Goal: Information Seeking & Learning: Learn about a topic

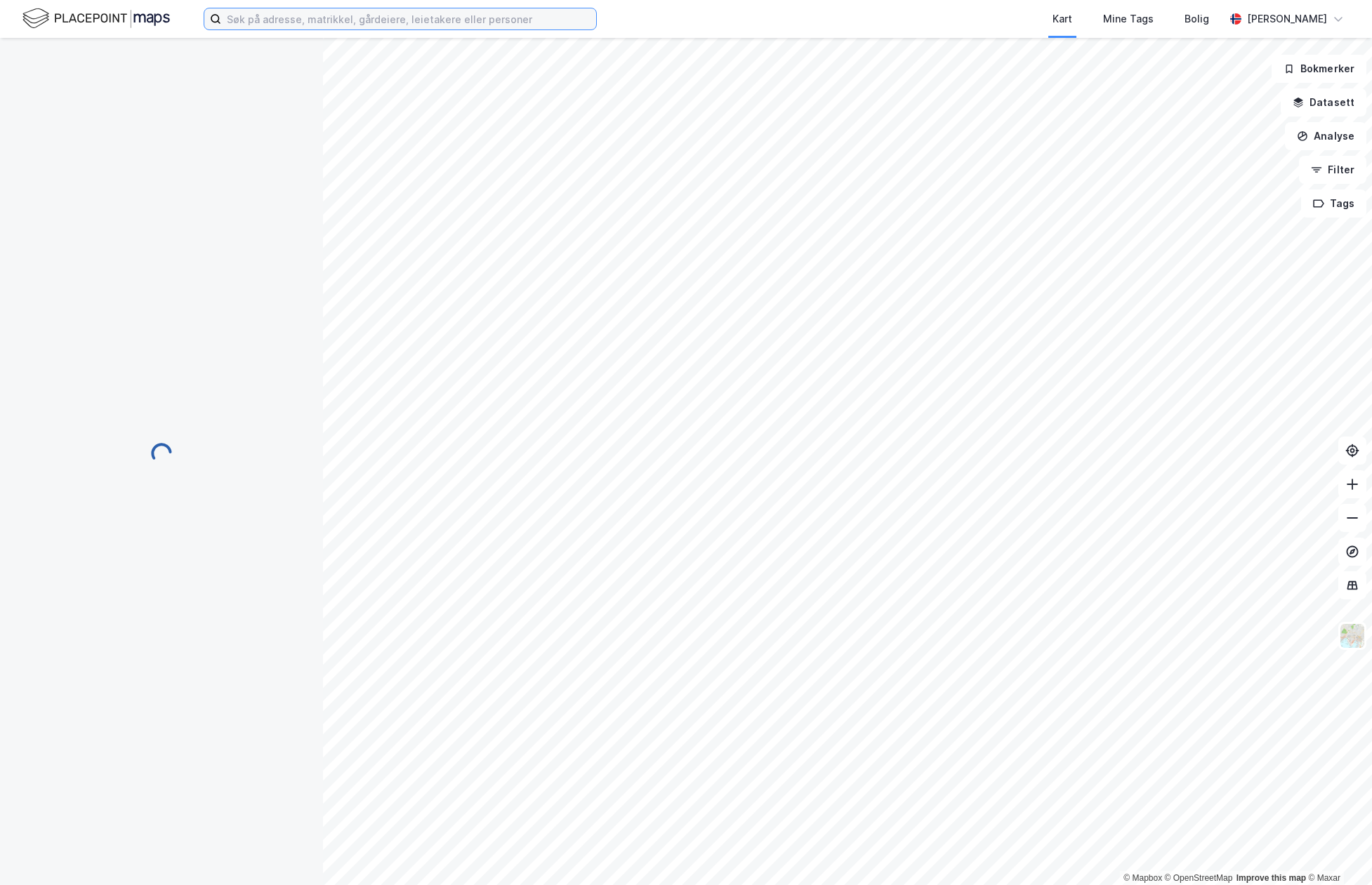
click at [409, 18] on input at bounding box center [409, 19] width 375 height 21
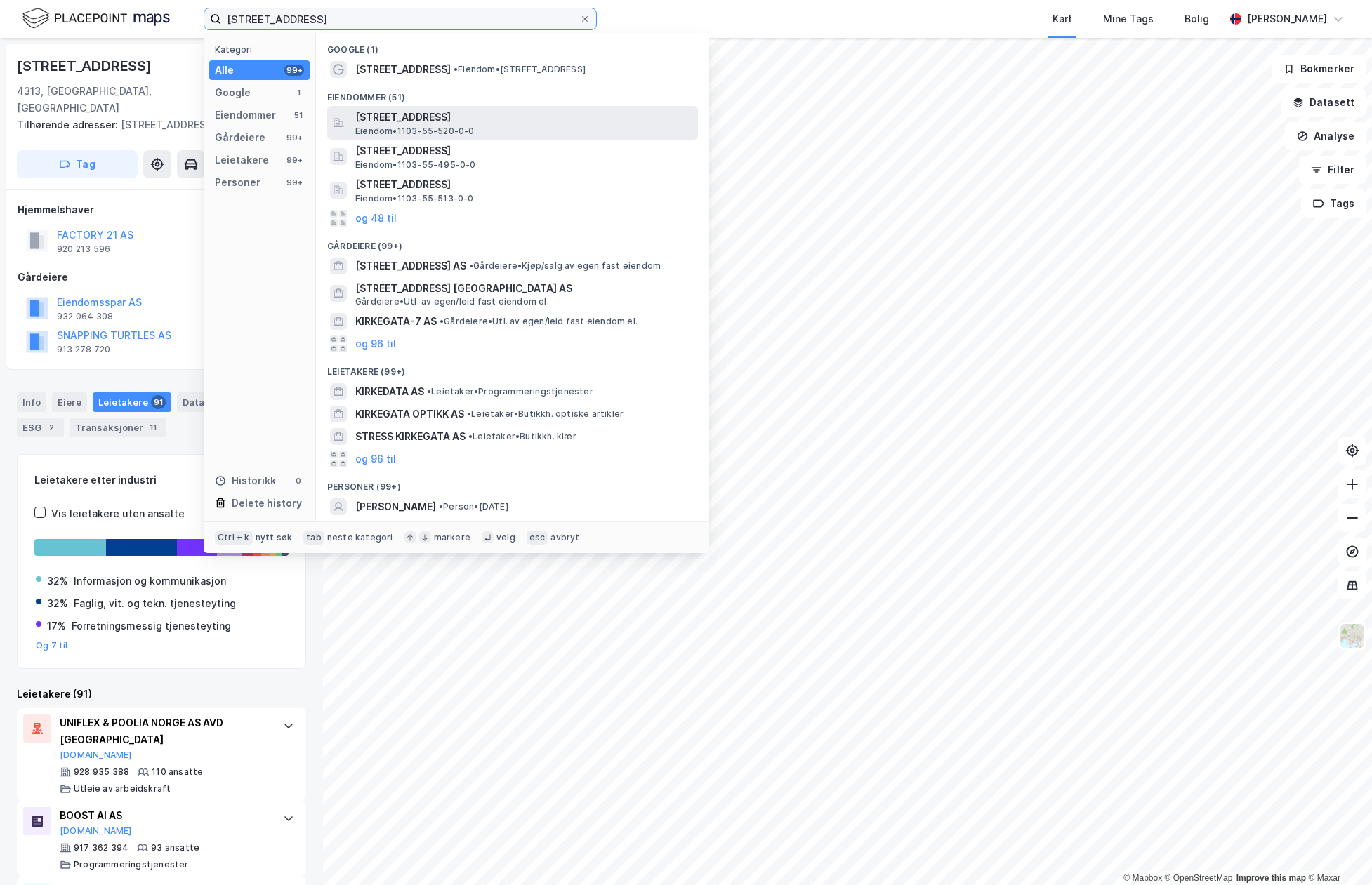
type input "kirkegata 27, stavanger"
click at [544, 127] on div "Kirkegata 27, 4006, STAVANGER, STAVANGER Eiendom • 1103-55-520-0-0" at bounding box center [525, 122] width 340 height 28
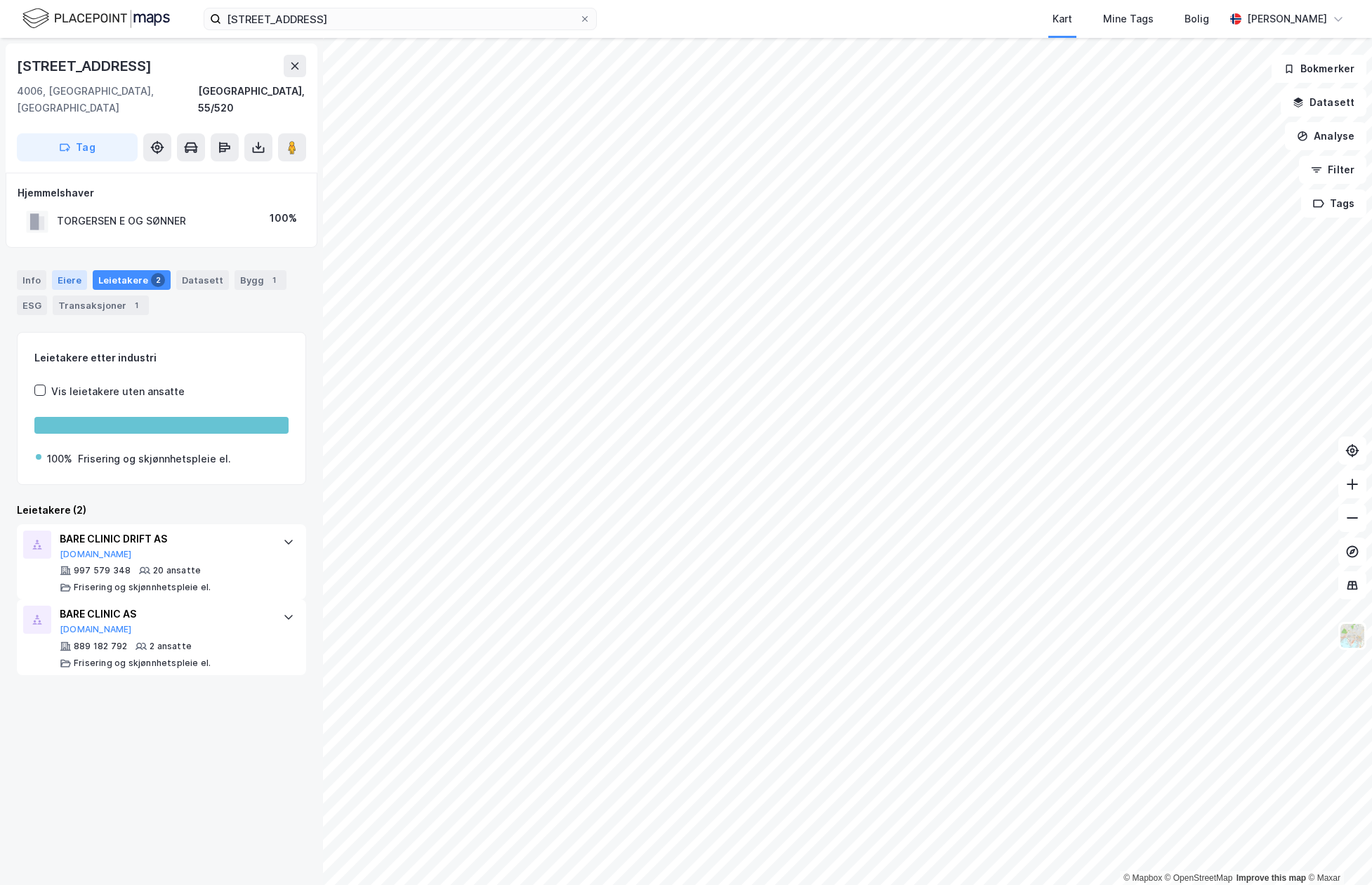
click at [70, 270] on div "Eiere" at bounding box center [70, 279] width 35 height 20
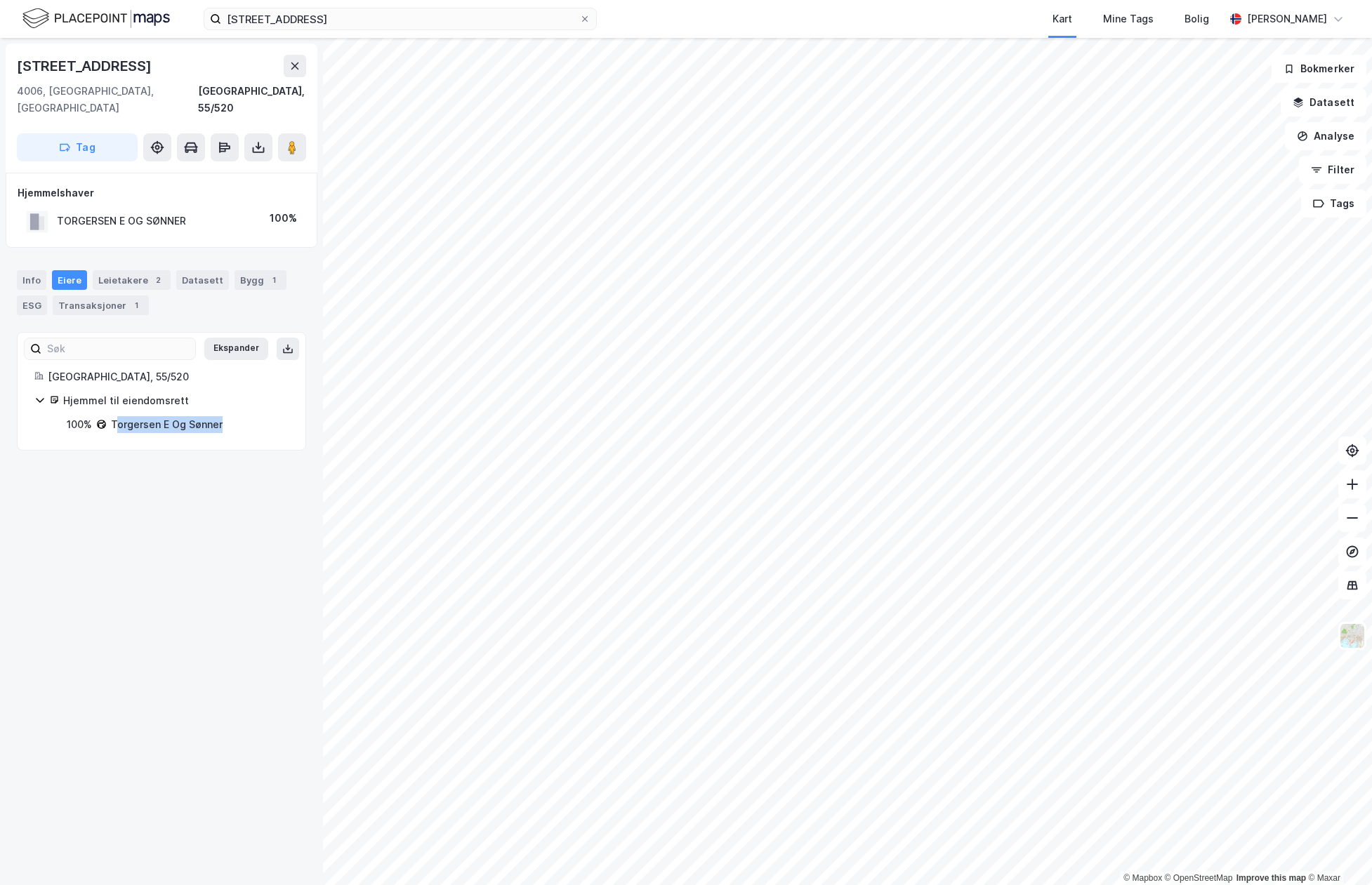
drag, startPoint x: 229, startPoint y: 409, endPoint x: 117, endPoint y: 406, distance: 112.0
click at [117, 416] on div "100% Torgersen E Og Sønner" at bounding box center [177, 424] width 222 height 17
click at [117, 416] on div "Torgersen E Og Sønner" at bounding box center [167, 424] width 111 height 17
click at [106, 295] on div "Transaksjoner 1" at bounding box center [101, 305] width 96 height 20
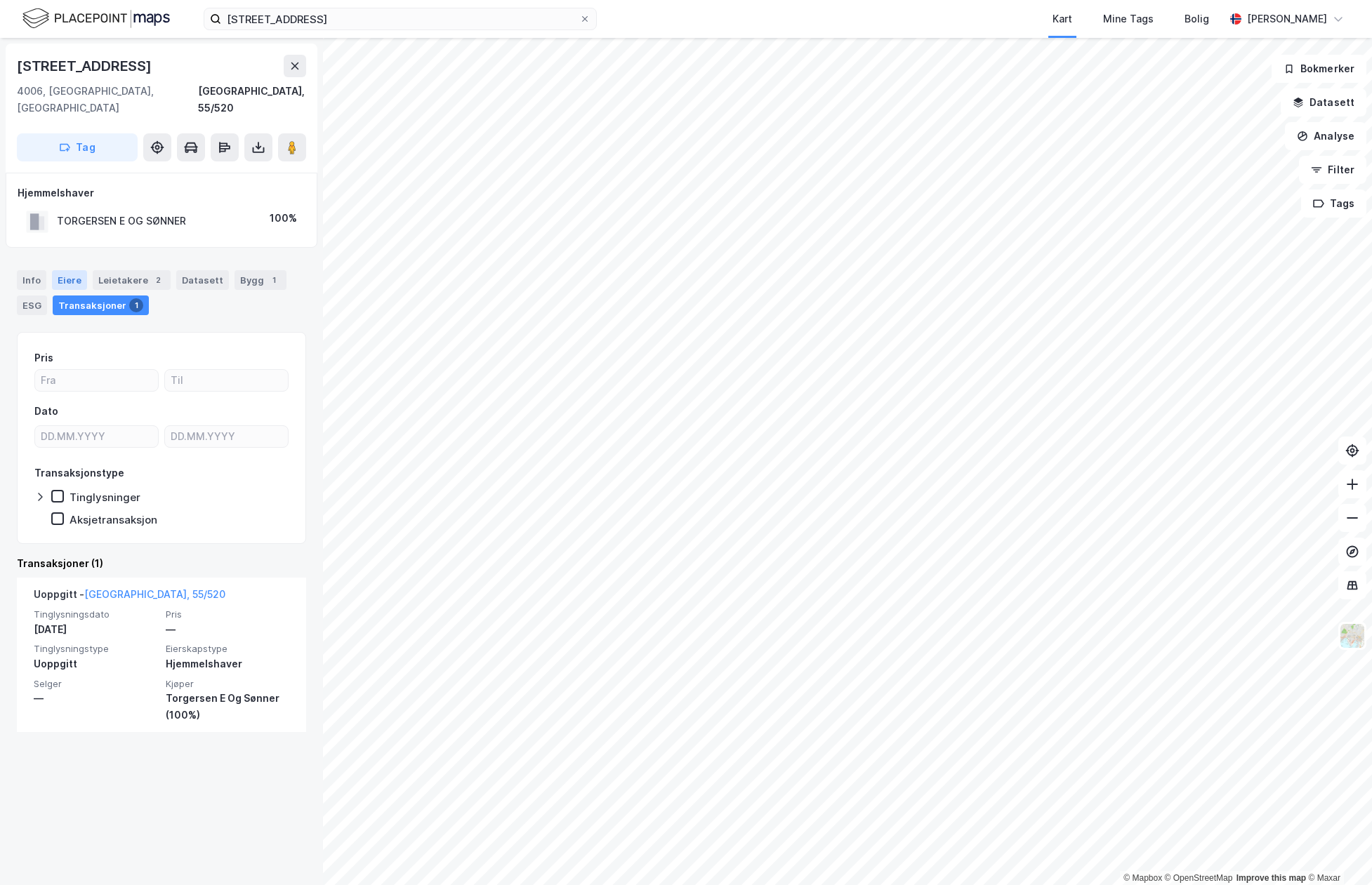
click at [62, 270] on div "Eiere" at bounding box center [70, 279] width 35 height 20
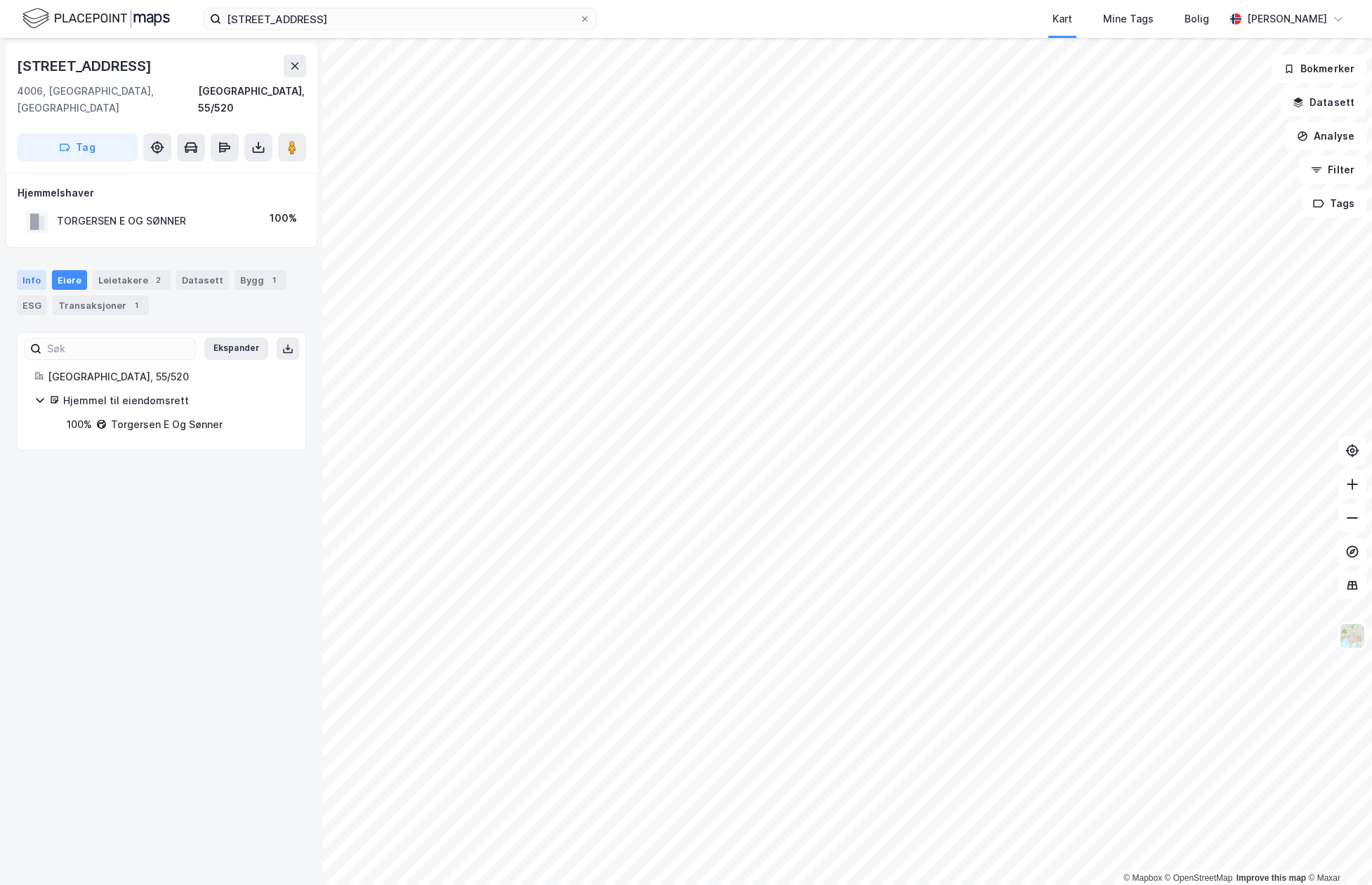
click at [42, 270] on div "Info" at bounding box center [31, 279] width 30 height 20
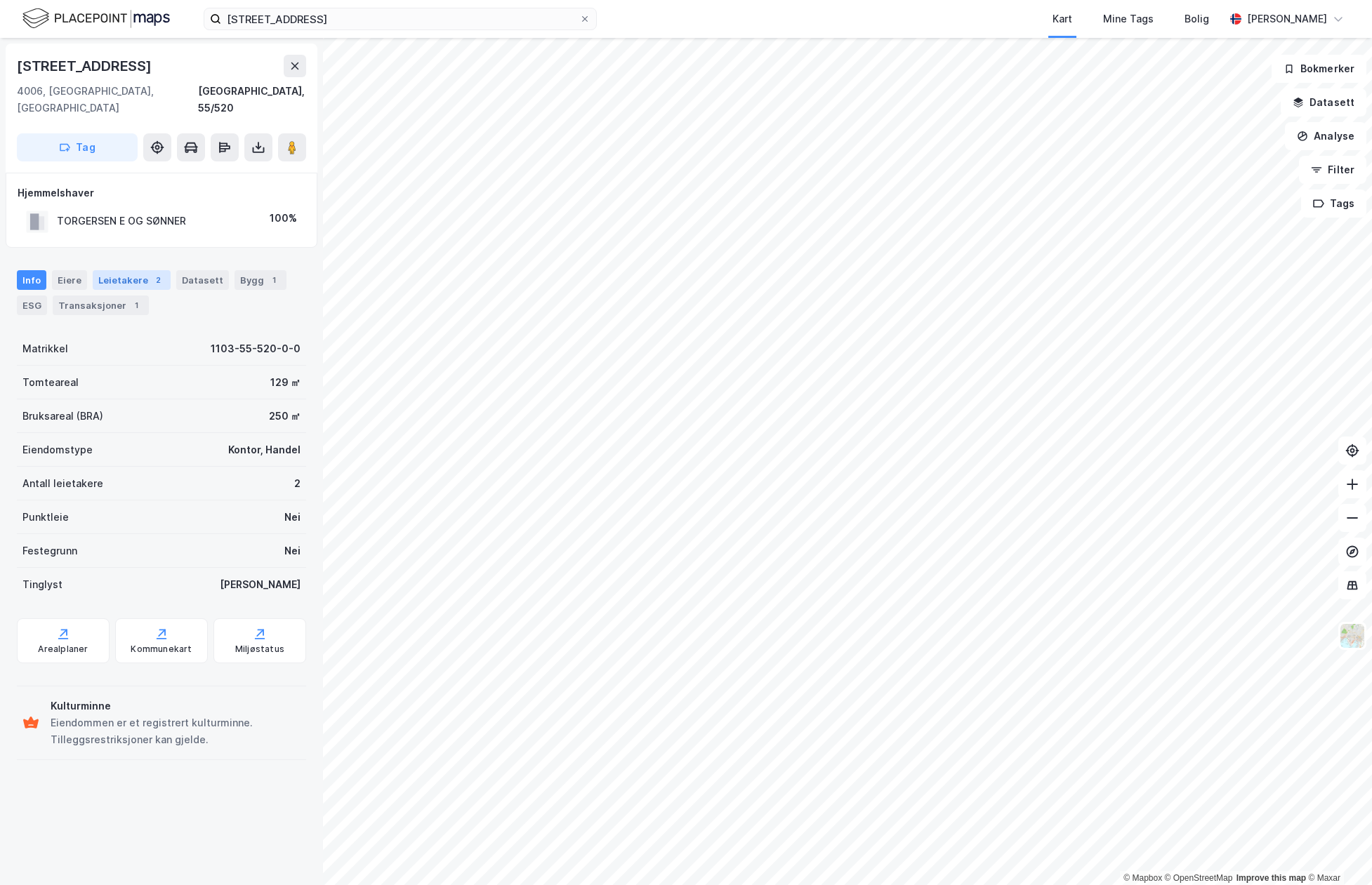
click at [124, 270] on div "Leietakere 2" at bounding box center [132, 279] width 78 height 20
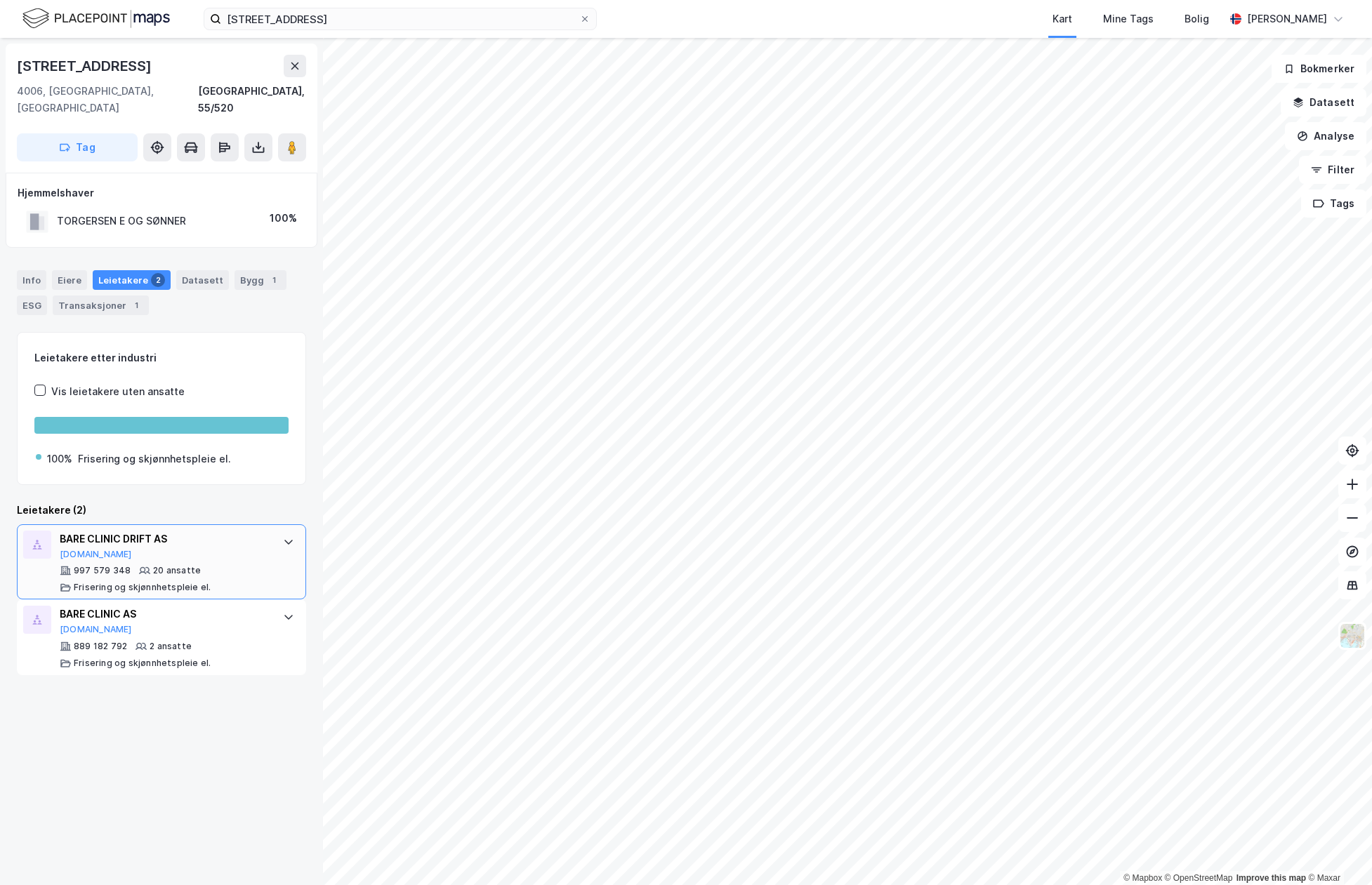
click at [199, 530] on div "BARE CLINIC DRIFT AS" at bounding box center [164, 538] width 209 height 17
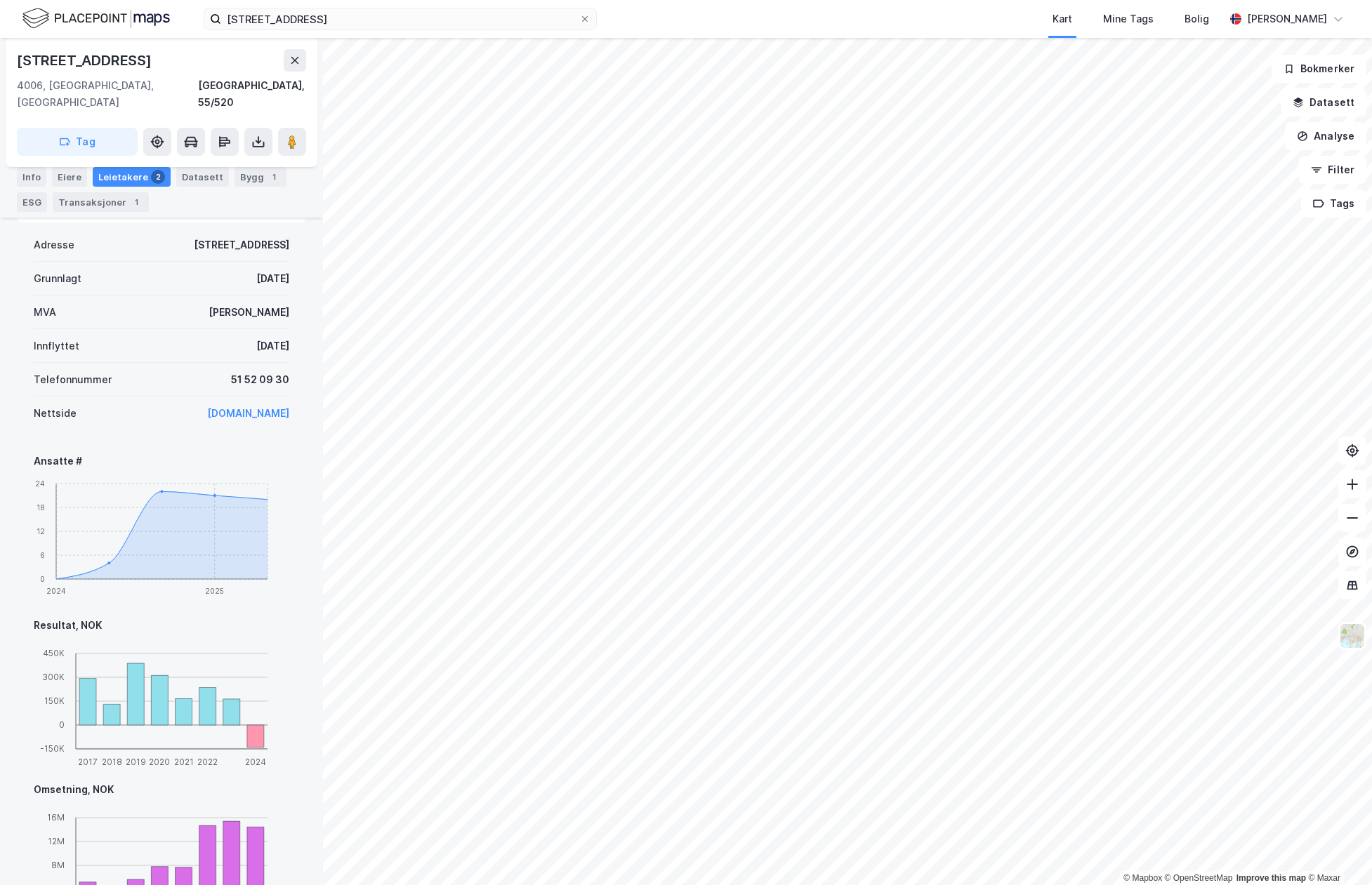
scroll to position [574, 0]
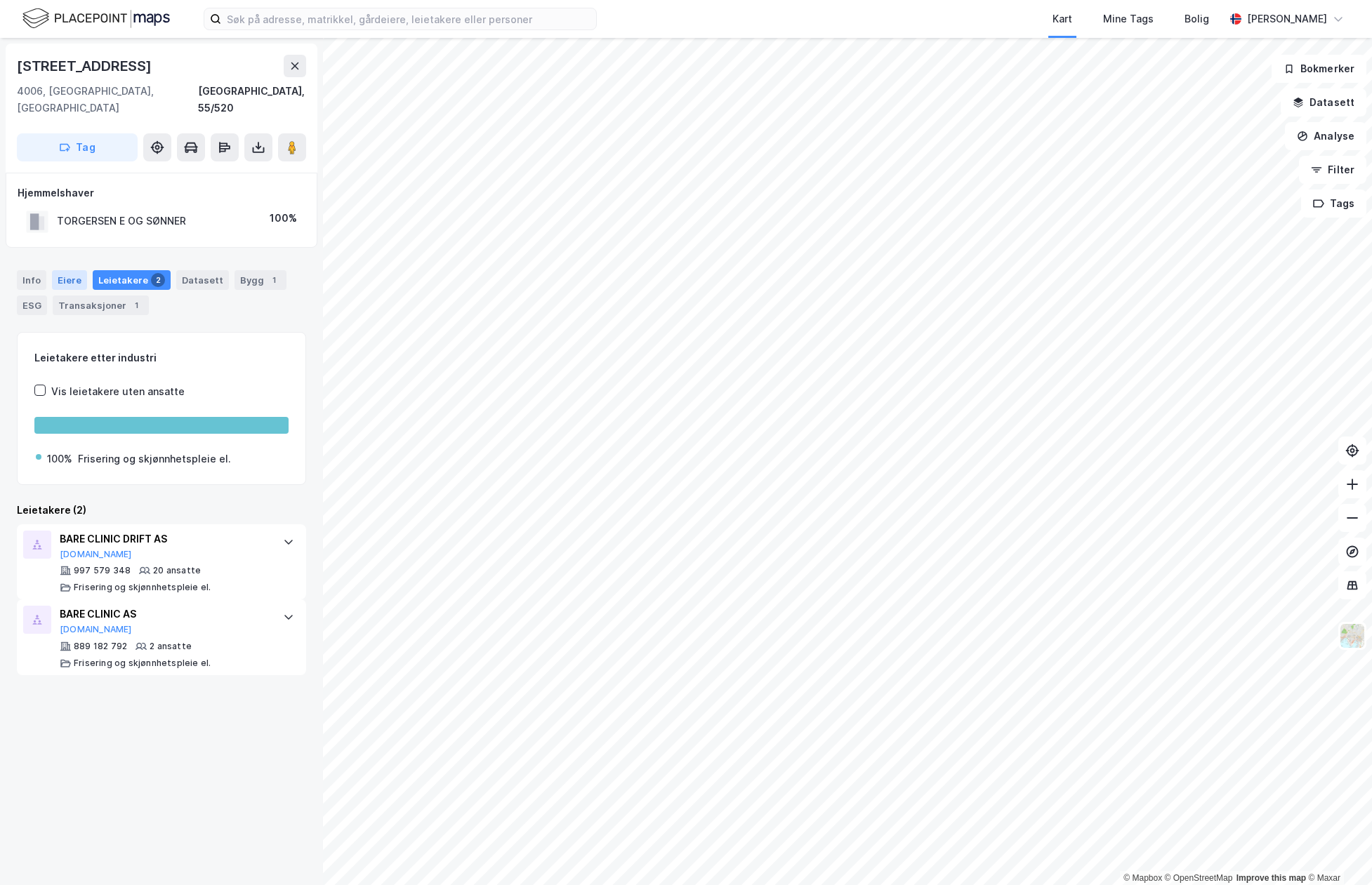
click at [62, 270] on div "Eiere" at bounding box center [70, 279] width 35 height 20
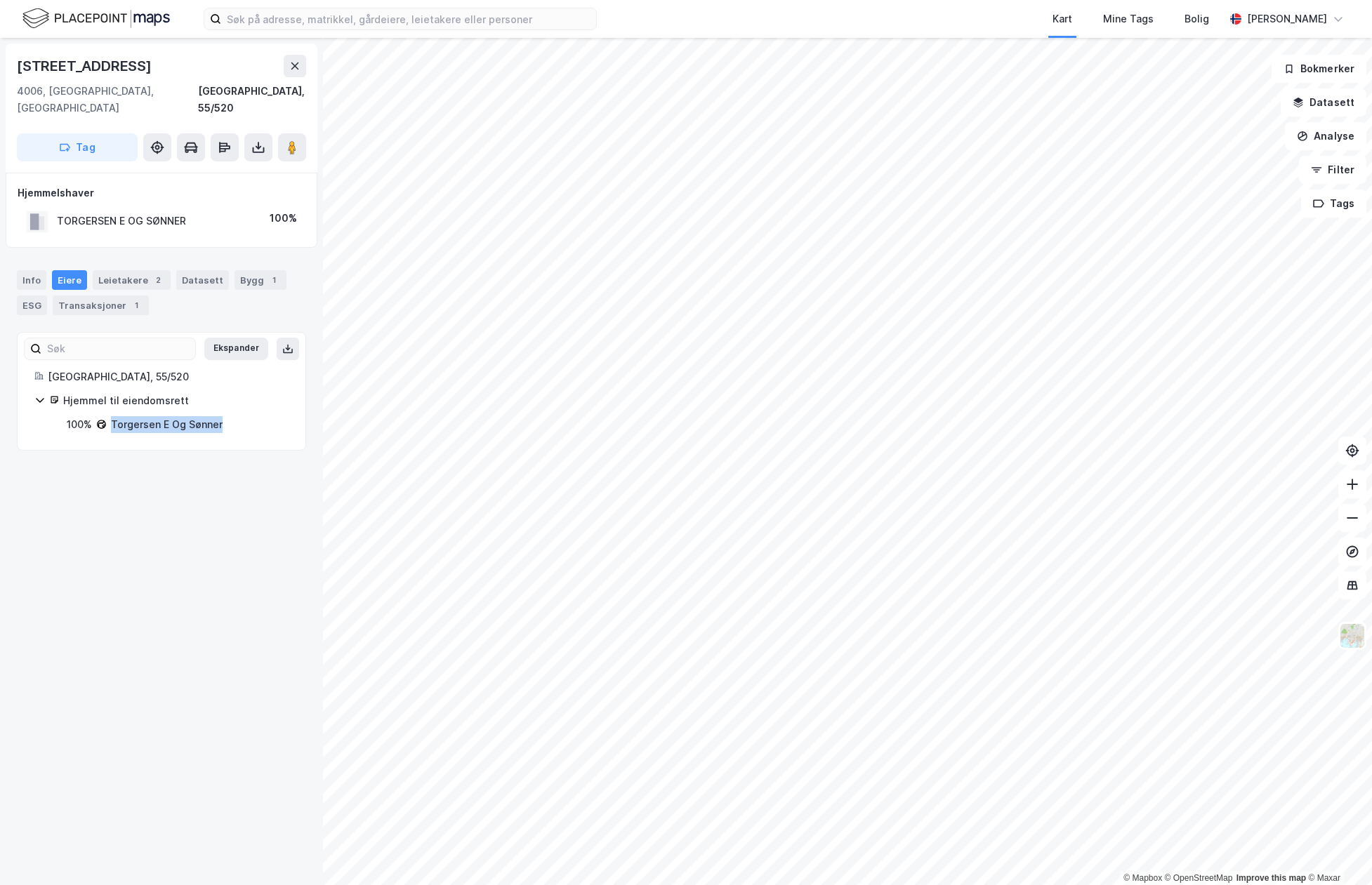
drag, startPoint x: 222, startPoint y: 408, endPoint x: 112, endPoint y: 409, distance: 110.0
click at [112, 416] on div "100% Torgersen E Og Sønner" at bounding box center [177, 424] width 222 height 17
copy div "Torgersen E Og Sønner"
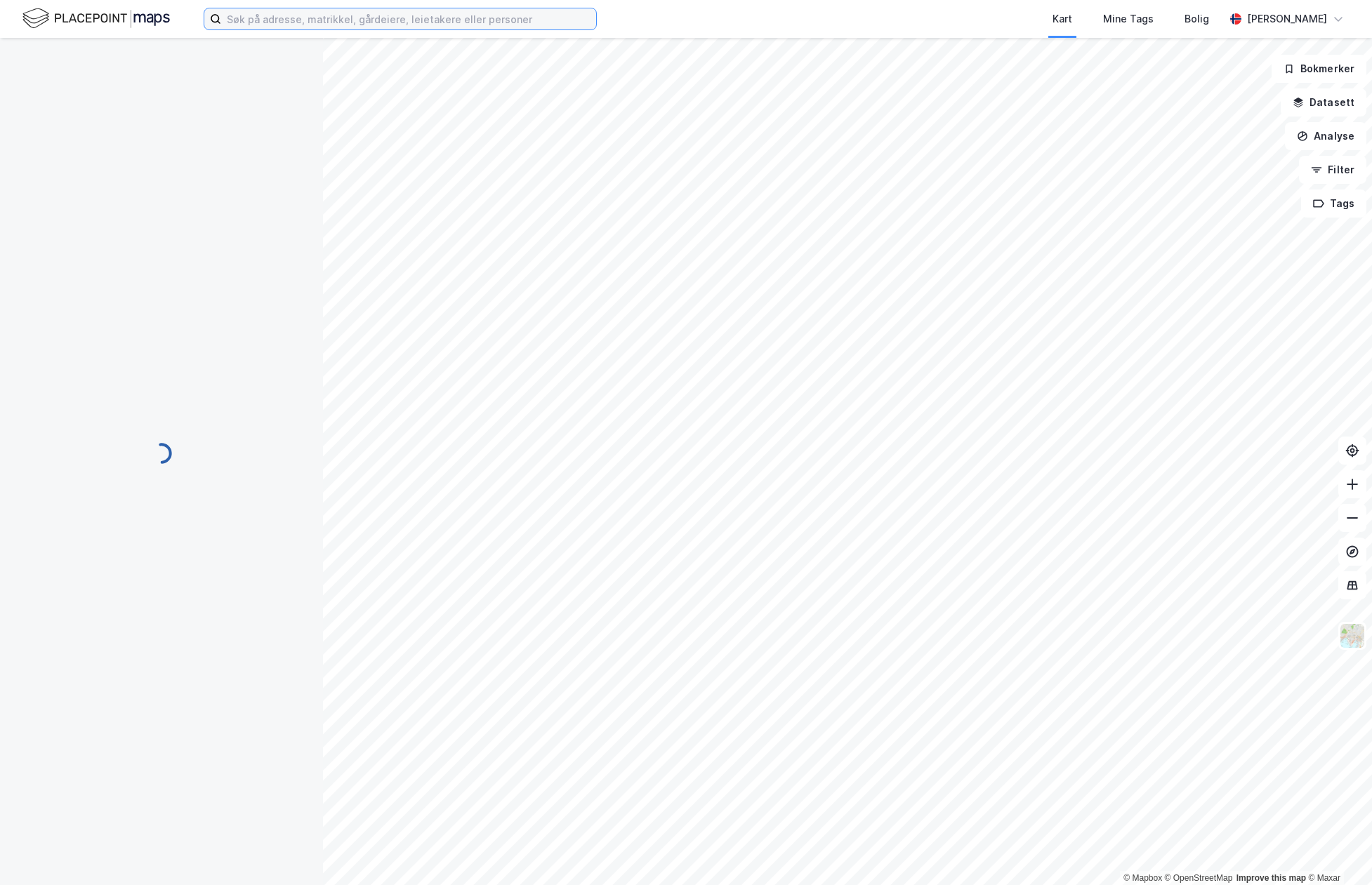
click at [332, 25] on input at bounding box center [409, 19] width 375 height 21
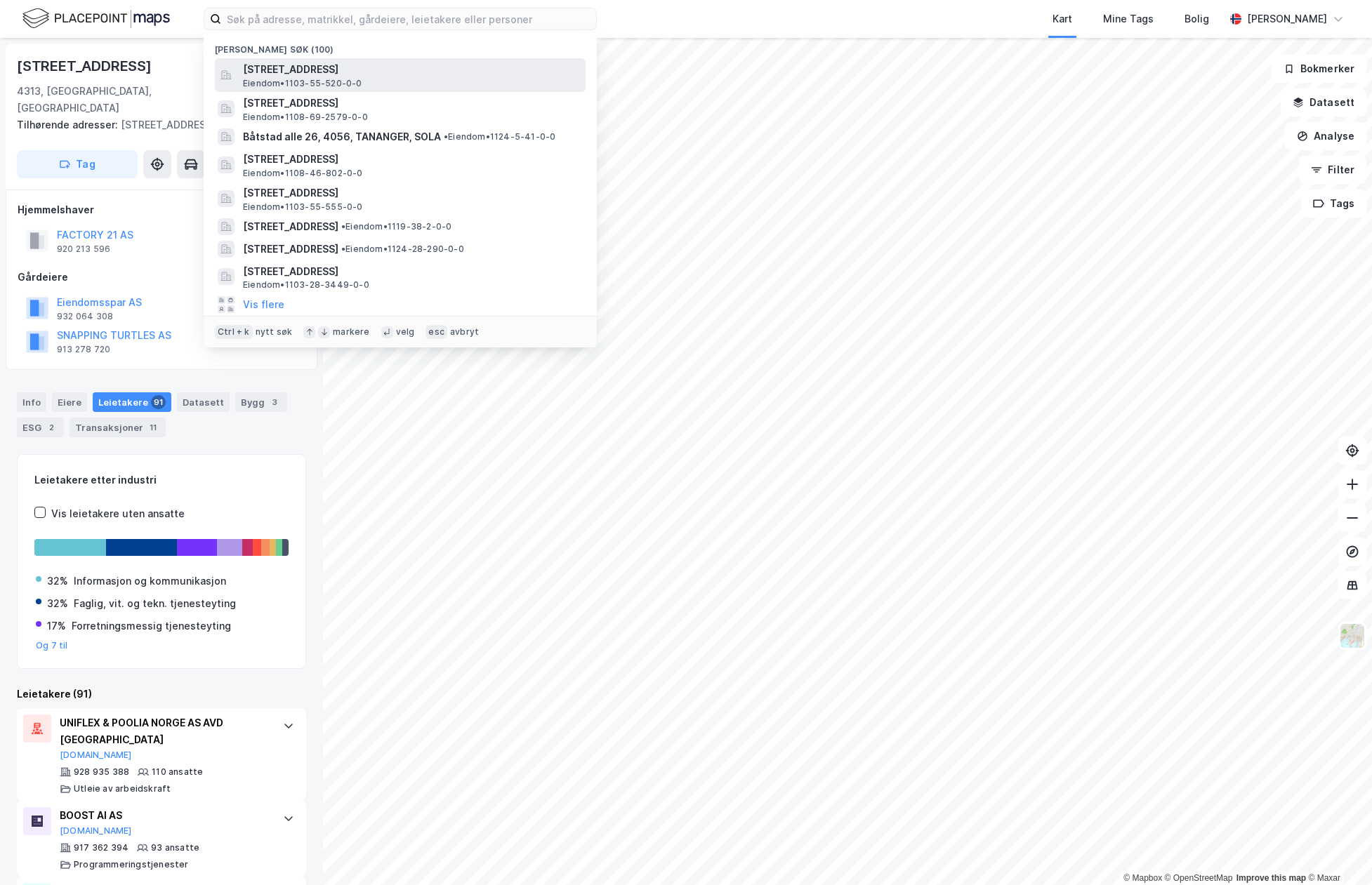
click at [346, 79] on span "Eiendom • 1103-55-520-0-0" at bounding box center [303, 84] width 119 height 12
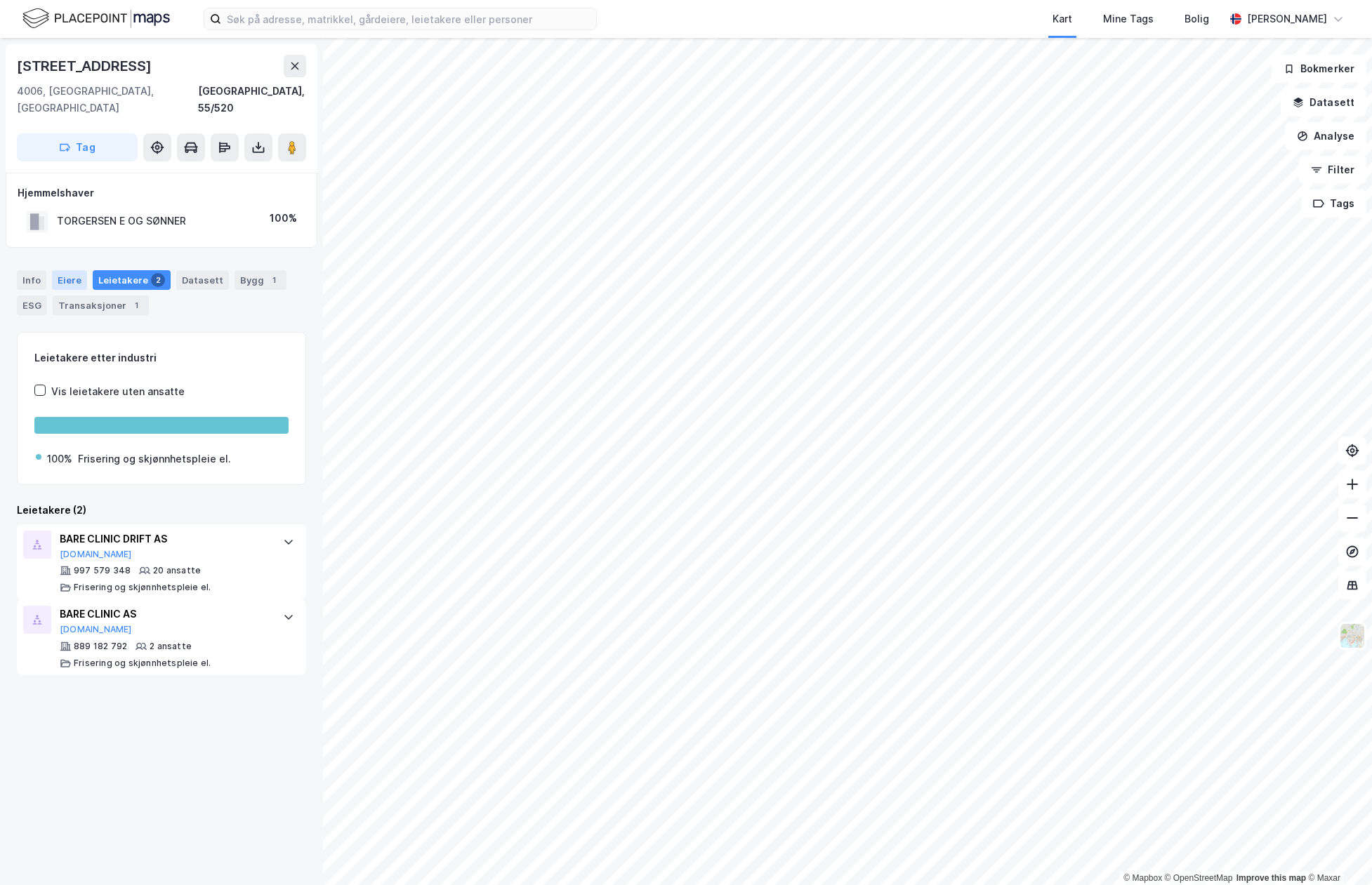
click at [64, 270] on div "Eiere" at bounding box center [70, 279] width 35 height 20
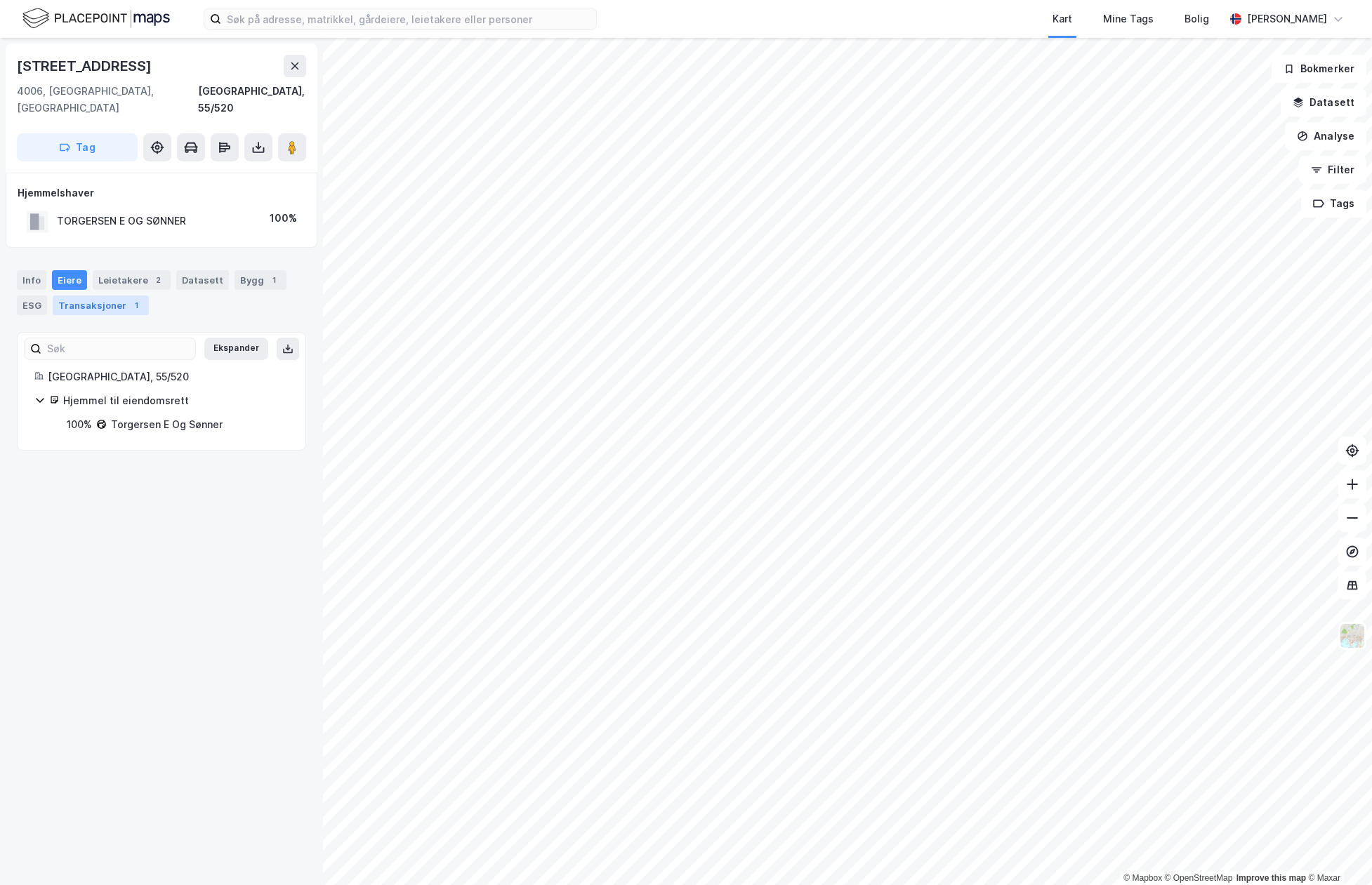
click at [99, 295] on div "Transaksjoner 1" at bounding box center [101, 305] width 96 height 20
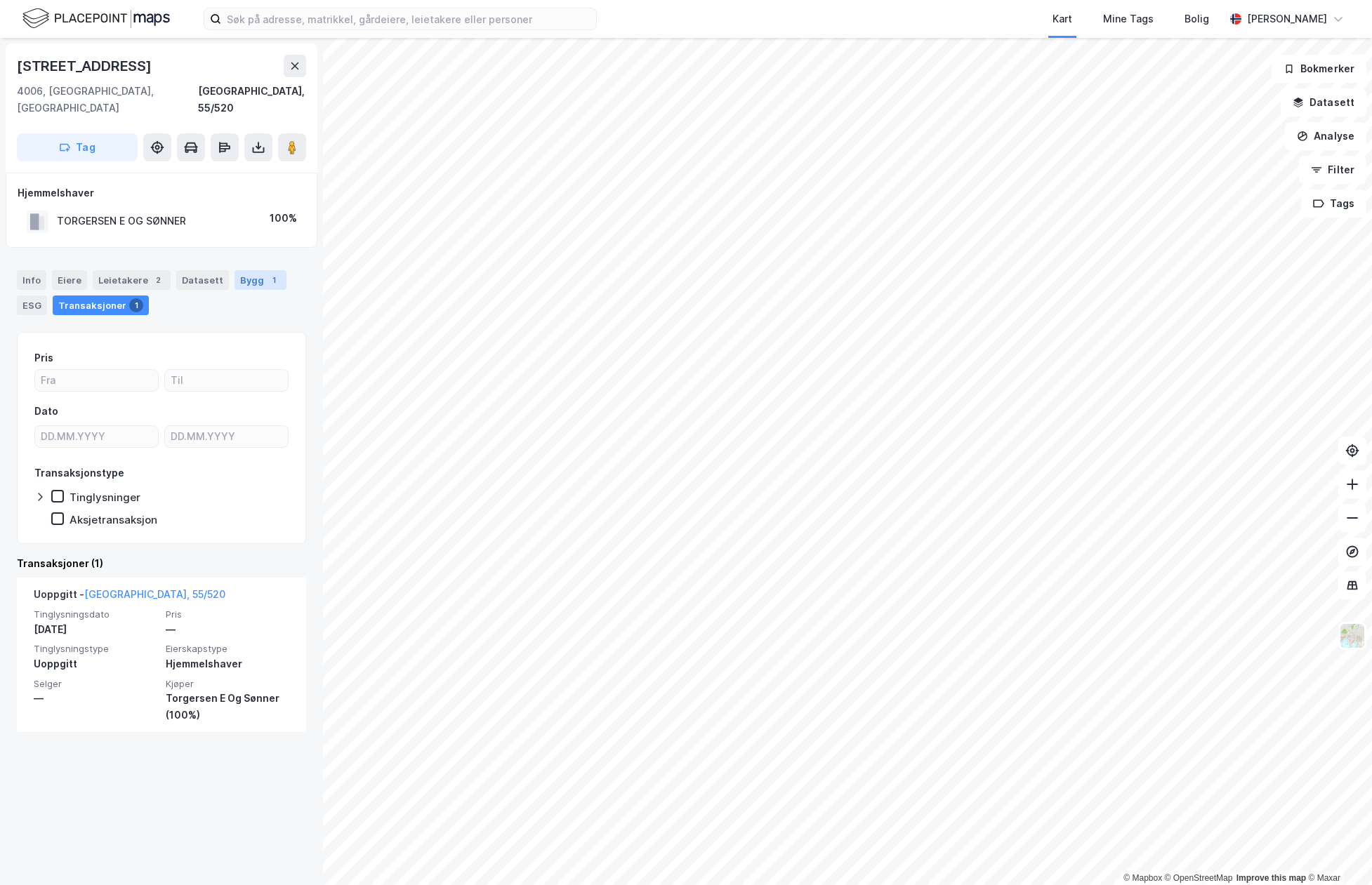
click at [247, 270] on div "Bygg 1" at bounding box center [261, 279] width 52 height 20
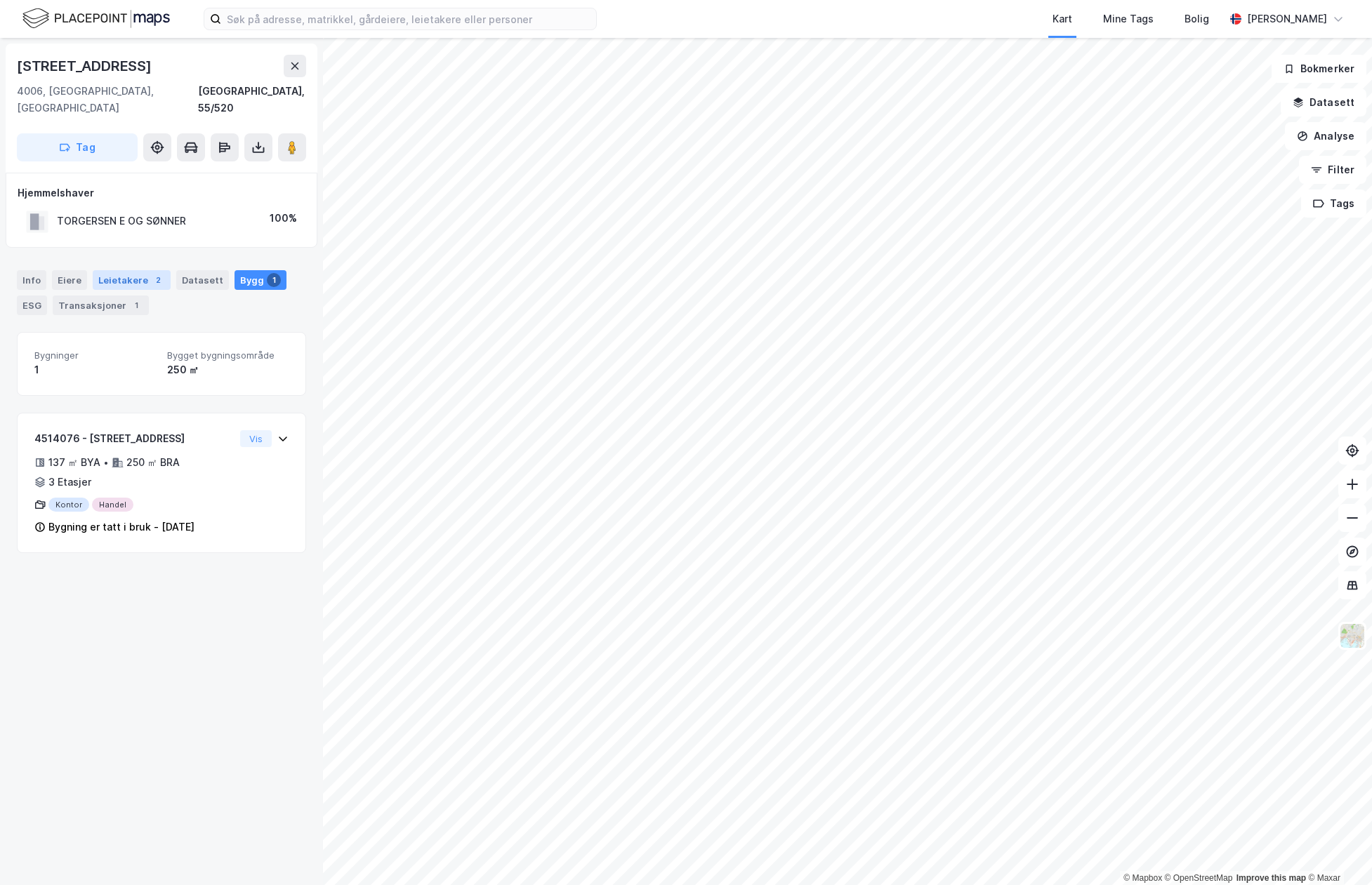
click at [133, 270] on div "Leietakere 2" at bounding box center [132, 279] width 78 height 20
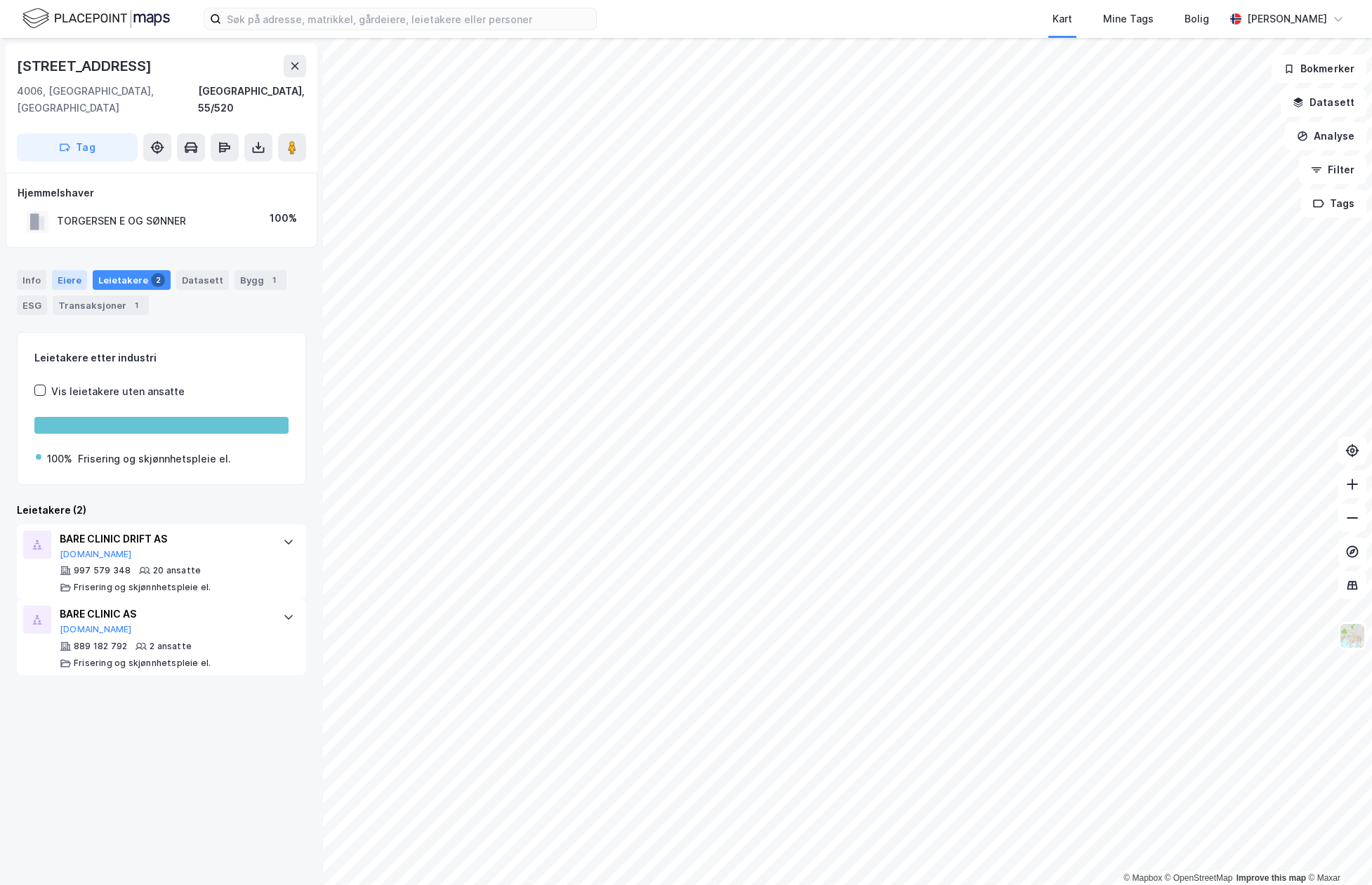
click at [67, 270] on div "Eiere" at bounding box center [70, 279] width 35 height 20
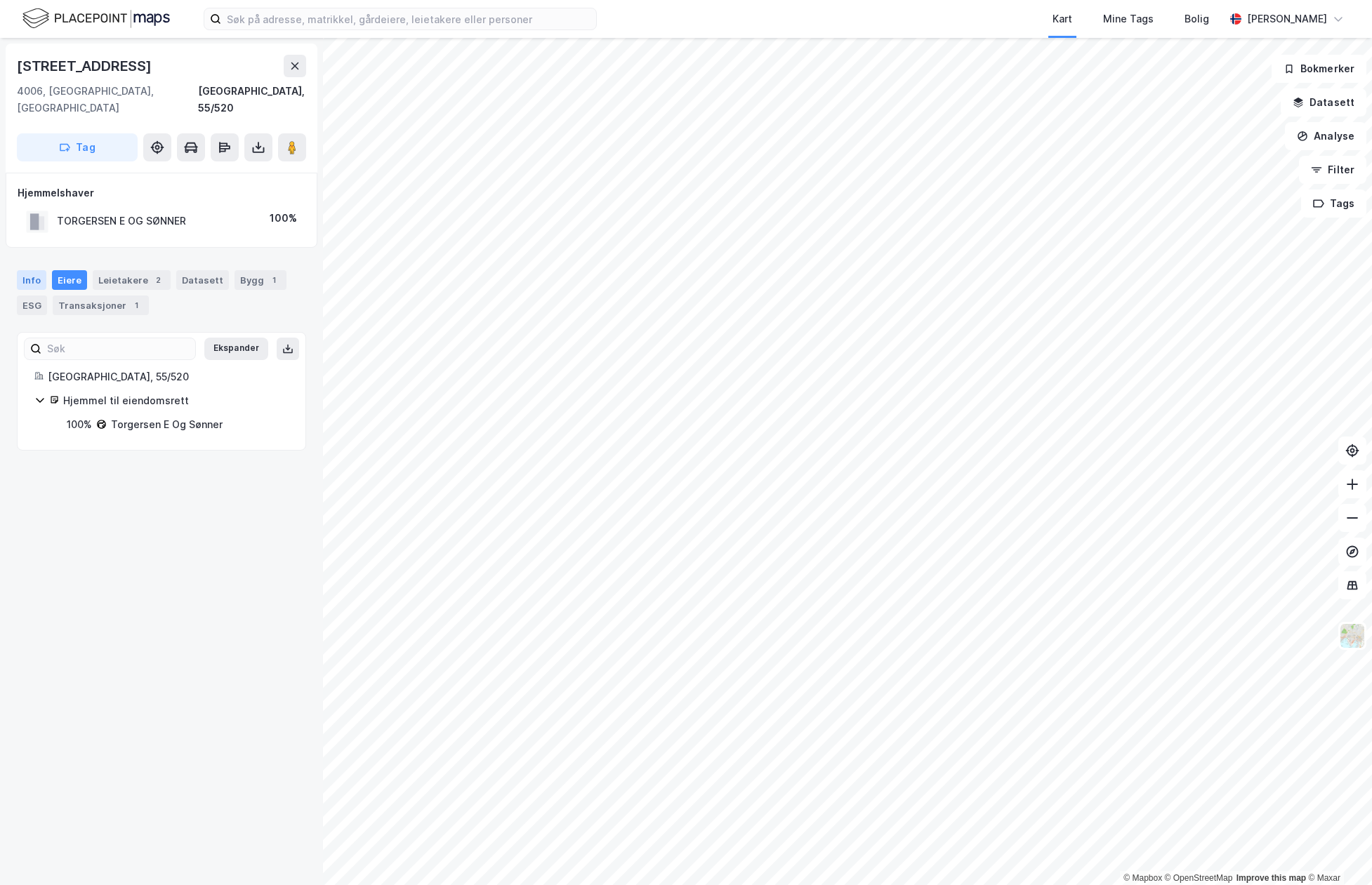
click at [30, 270] on div "Info" at bounding box center [31, 279] width 30 height 20
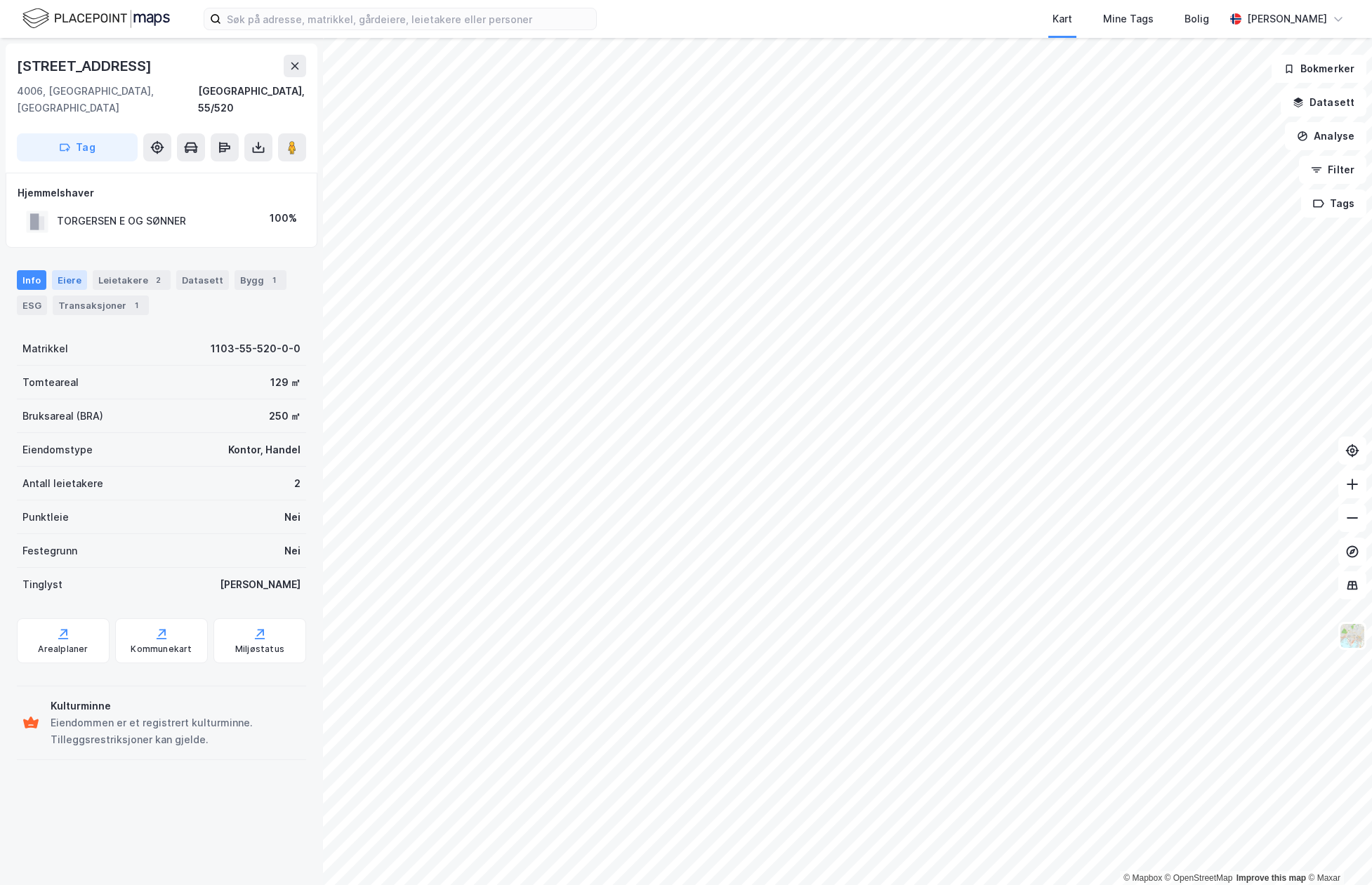
click at [72, 270] on div "Eiere" at bounding box center [70, 279] width 35 height 20
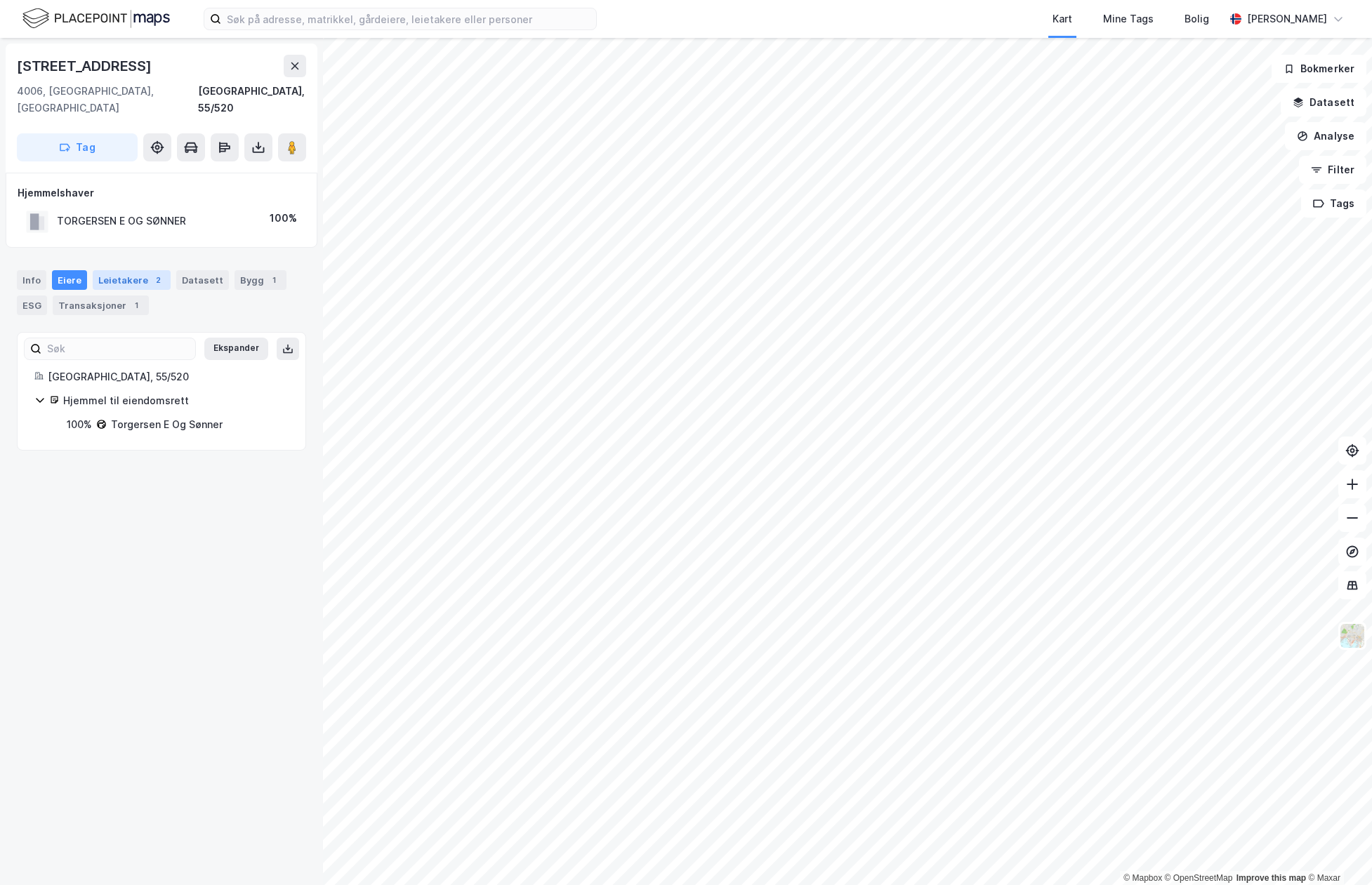
click at [108, 270] on div "Leietakere 2" at bounding box center [132, 279] width 78 height 20
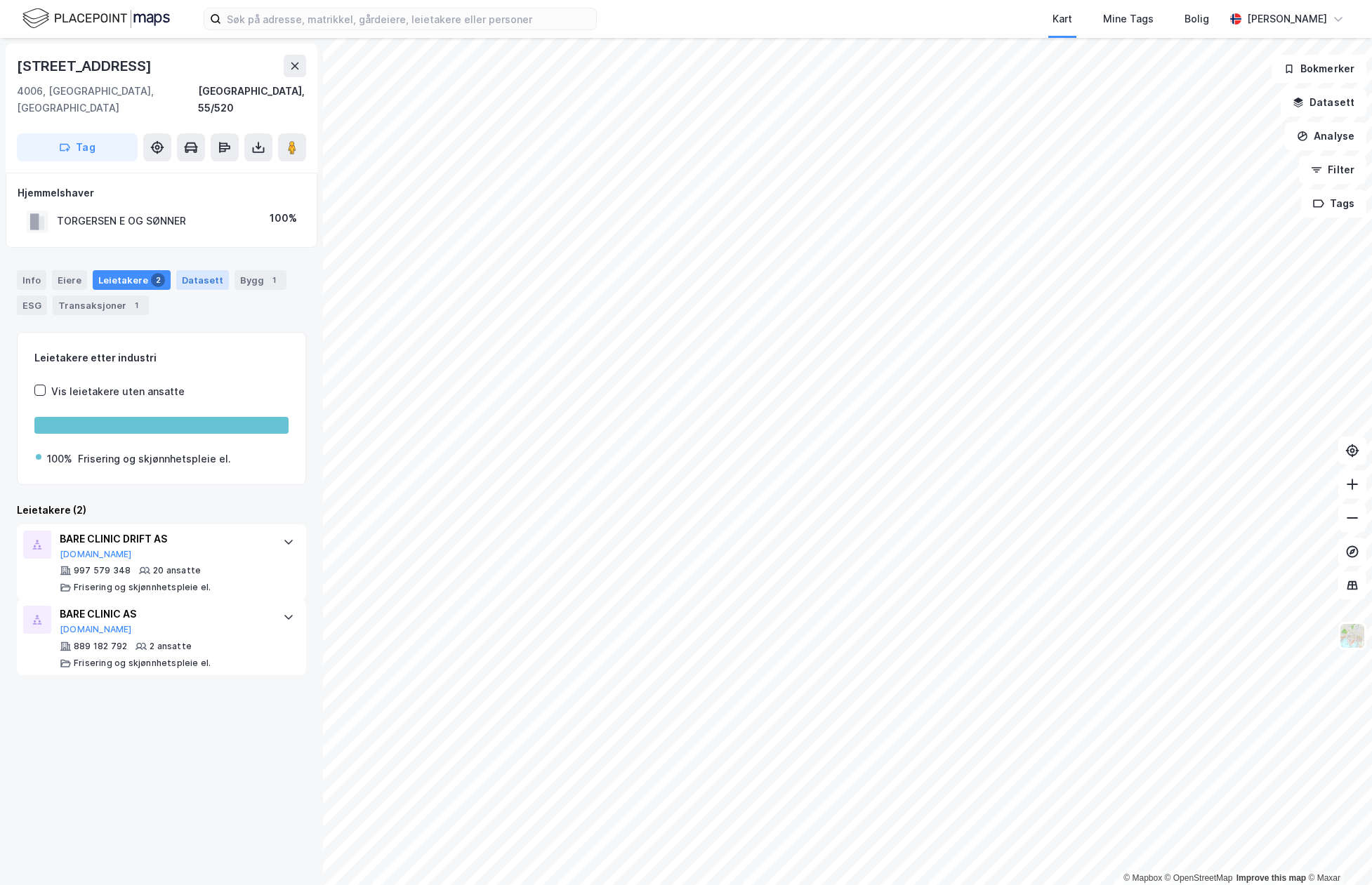
click at [188, 270] on div "Datasett" at bounding box center [202, 279] width 53 height 20
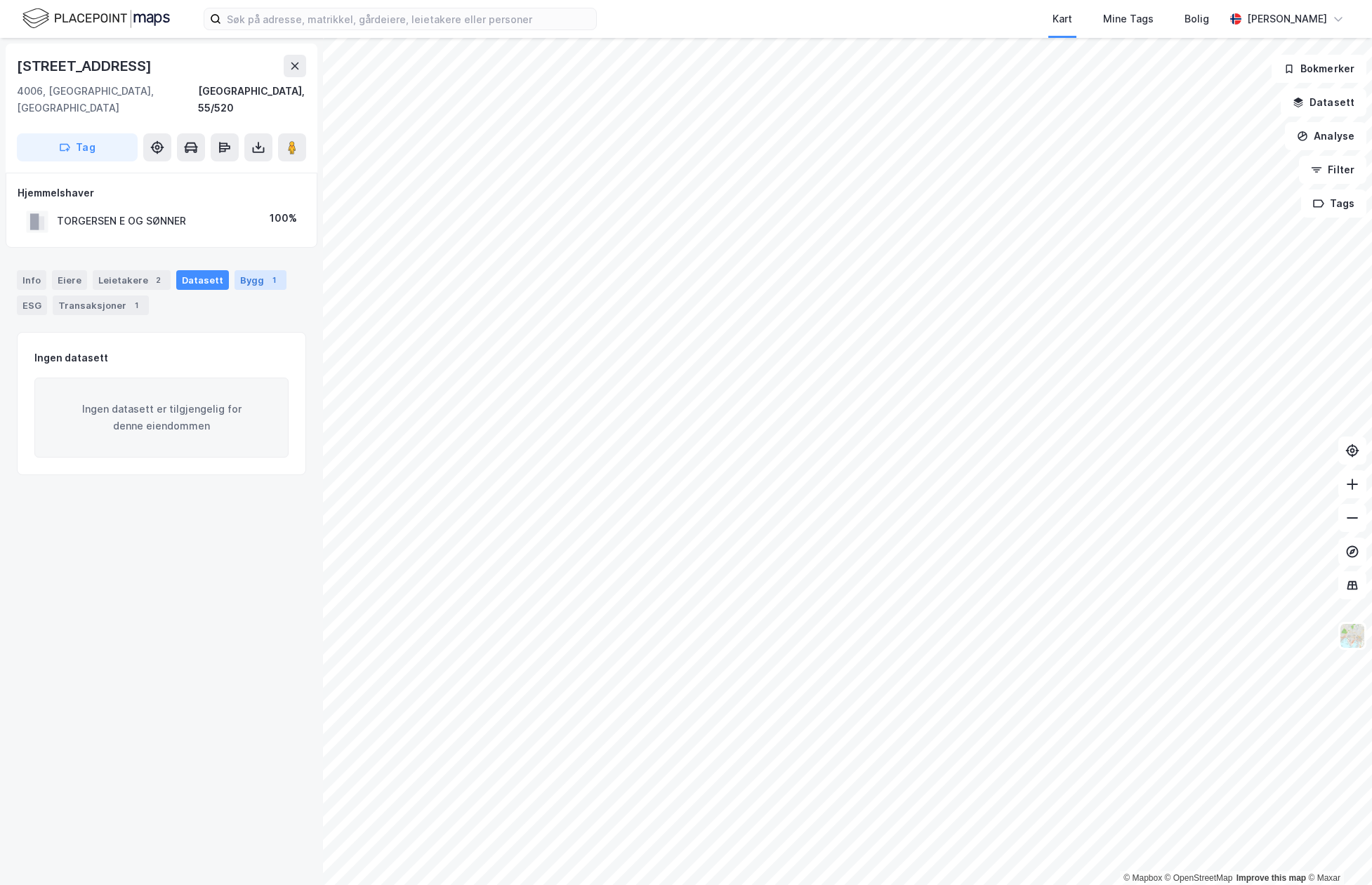
click at [251, 270] on div "Bygg 1" at bounding box center [261, 279] width 52 height 20
